Goal: Transaction & Acquisition: Book appointment/travel/reservation

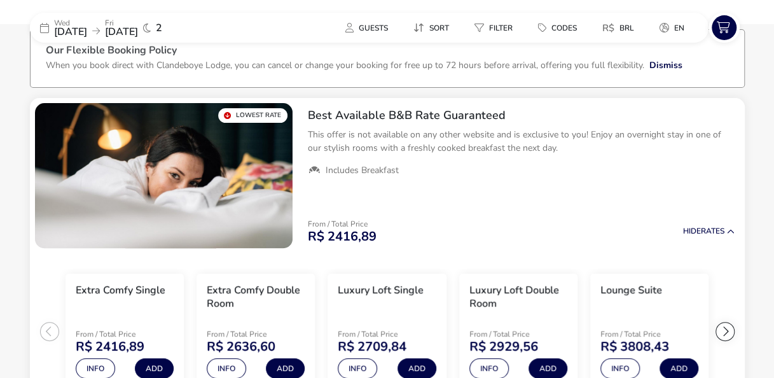
scroll to position [74, 0]
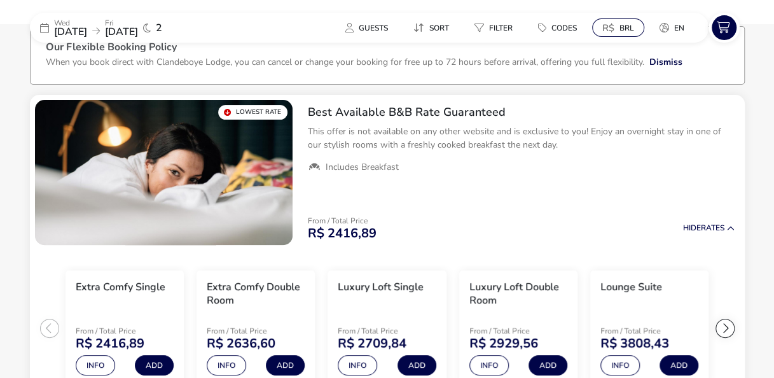
click at [622, 33] on button "R$ BRL" at bounding box center [618, 27] width 52 height 18
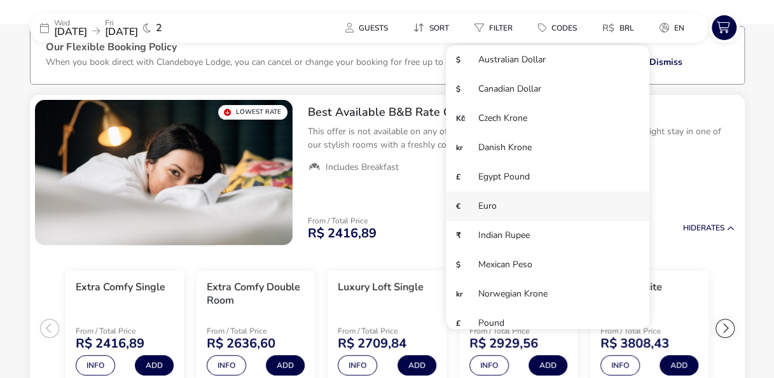
click at [509, 211] on li "€ Euro" at bounding box center [547, 205] width 203 height 29
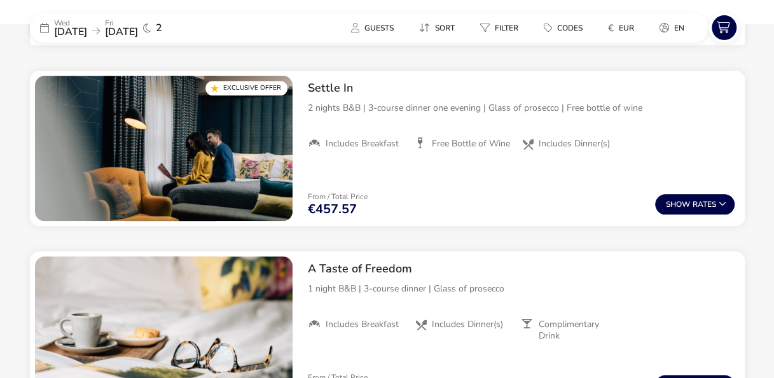
scroll to position [517, 0]
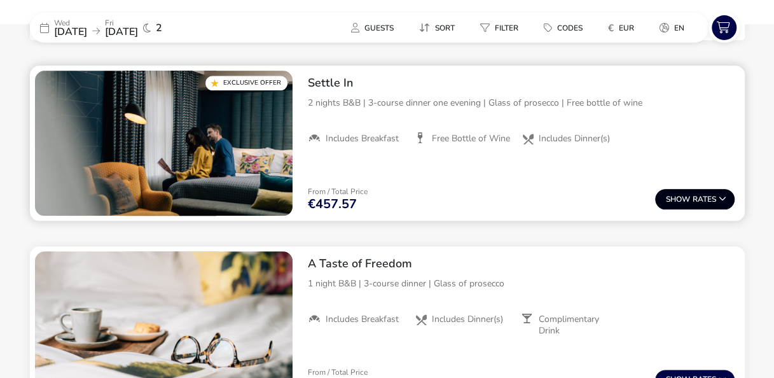
click at [678, 203] on button "Show Rates" at bounding box center [694, 199] width 79 height 20
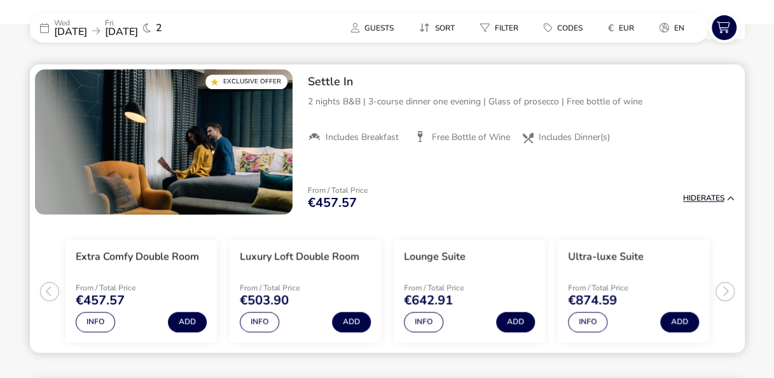
scroll to position [519, 0]
click at [140, 140] on img "1 / 1" at bounding box center [163, 141] width 257 height 145
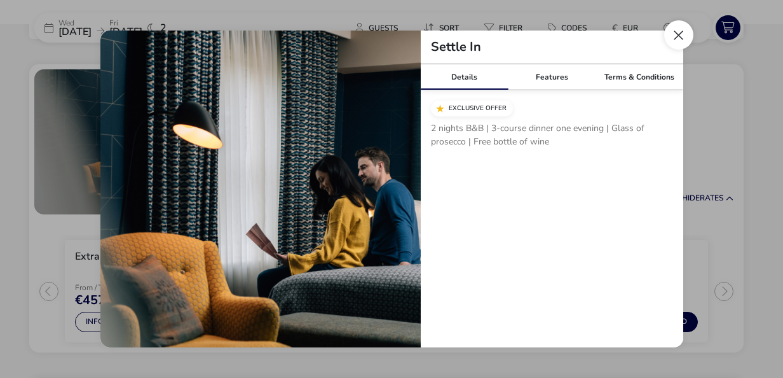
click at [679, 38] on button "Close modal" at bounding box center [678, 34] width 29 height 29
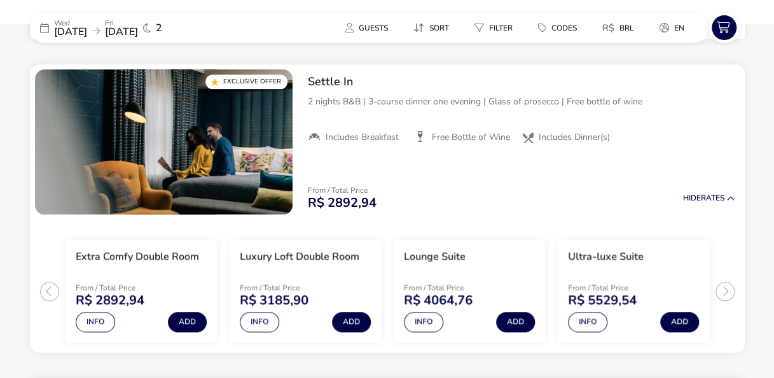
scroll to position [74, 0]
